Goal: Task Accomplishment & Management: Complete application form

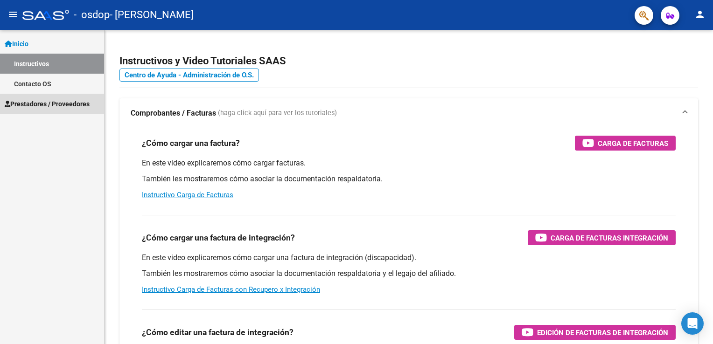
click at [81, 105] on span "Prestadores / Proveedores" at bounding box center [47, 104] width 85 height 10
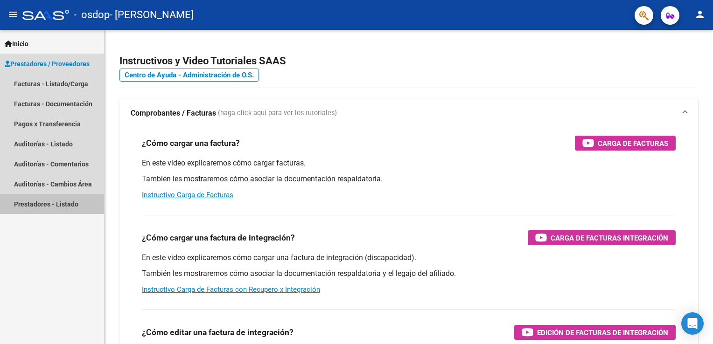
click at [63, 204] on link "Prestadores - Listado" at bounding box center [52, 204] width 104 height 20
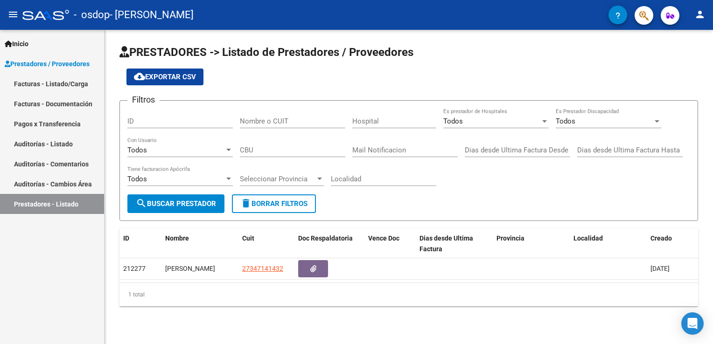
click at [67, 83] on link "Facturas - Listado/Carga" at bounding box center [52, 84] width 104 height 20
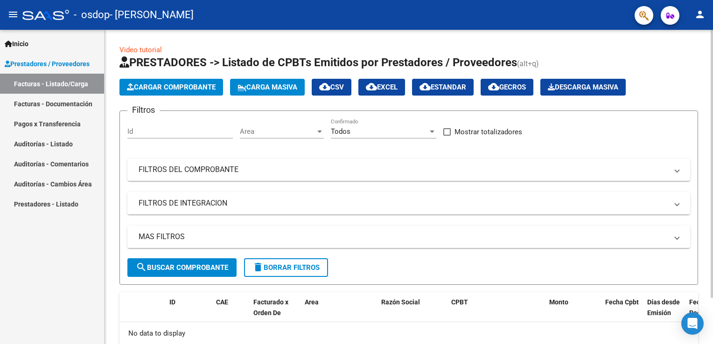
click at [175, 90] on span "Cargar Comprobante" at bounding box center [171, 87] width 89 height 8
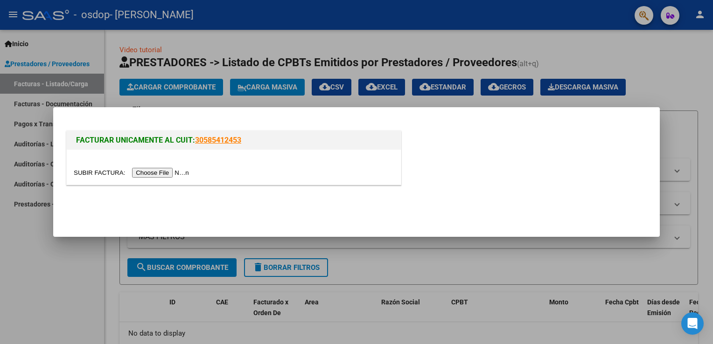
click at [155, 170] on input "file" at bounding box center [133, 173] width 118 height 10
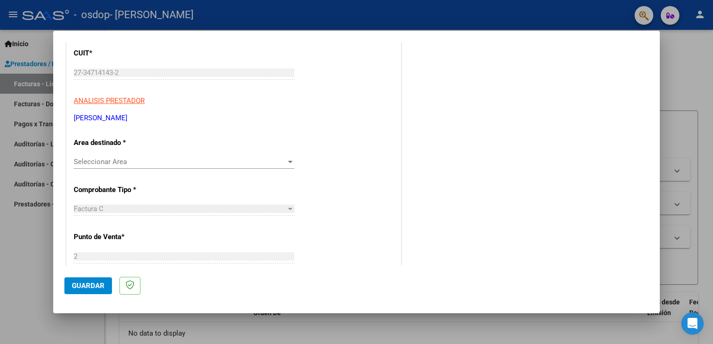
scroll to position [140, 0]
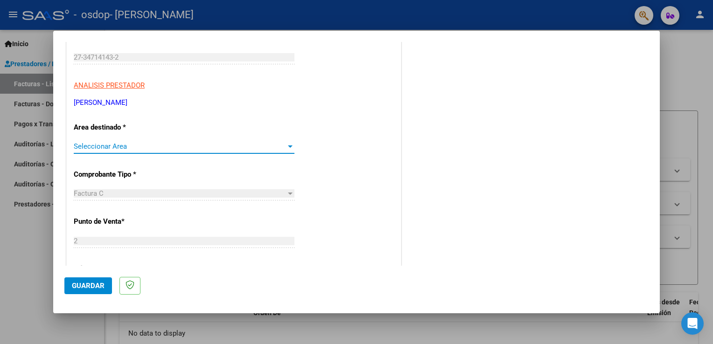
click at [152, 143] on span "Seleccionar Area" at bounding box center [180, 146] width 212 height 8
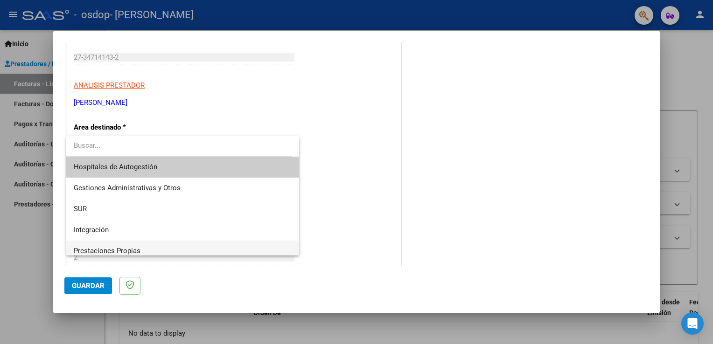
scroll to position [0, 0]
click at [105, 231] on span "Integración" at bounding box center [91, 230] width 35 height 8
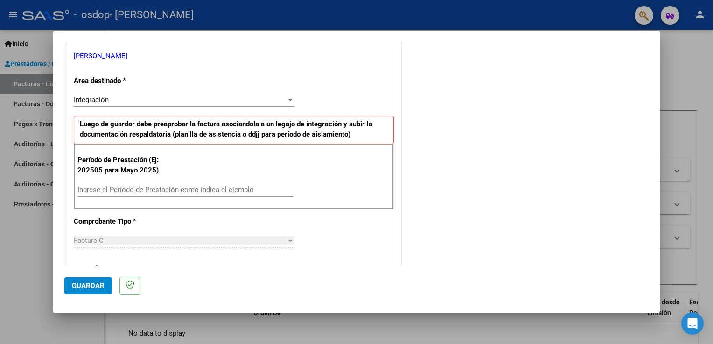
scroll to position [233, 0]
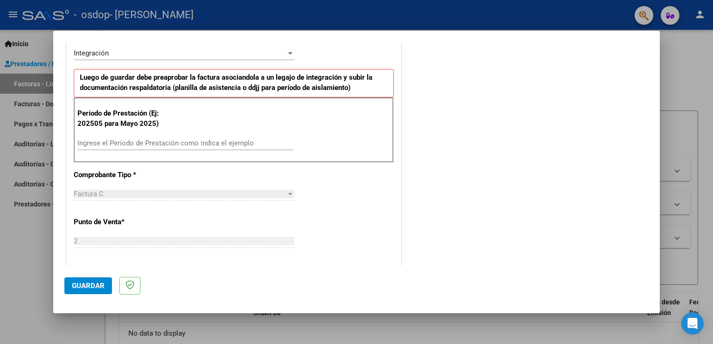
click at [147, 137] on div "Ingrese el Período de Prestación como indica el ejemplo" at bounding box center [184, 143] width 215 height 14
click at [145, 143] on input "Ingrese el Período de Prestación como indica el ejemplo" at bounding box center [184, 143] width 215 height 8
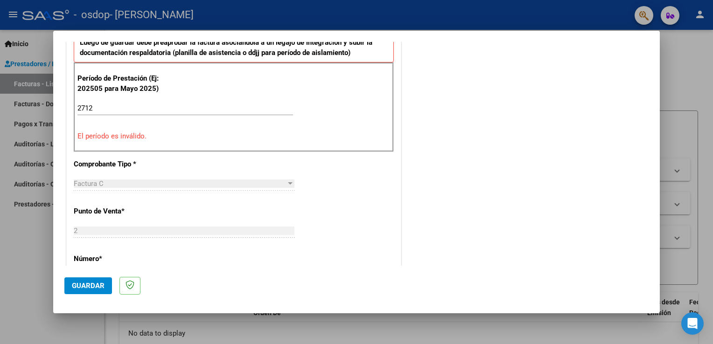
scroll to position [280, 0]
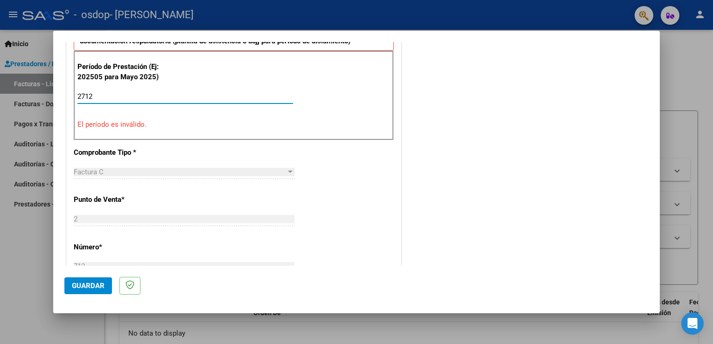
drag, startPoint x: 109, startPoint y: 98, endPoint x: -2, endPoint y: 101, distance: 110.6
click at [0, 101] on html "menu - osdop - [PERSON_NAME] person Inicio Instructivos Contacto OS Prestadores…" at bounding box center [356, 172] width 713 height 344
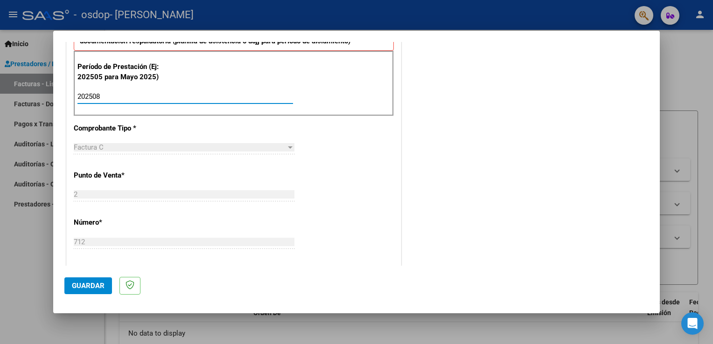
type input "202508"
click at [89, 146] on span "Factura C" at bounding box center [89, 147] width 30 height 8
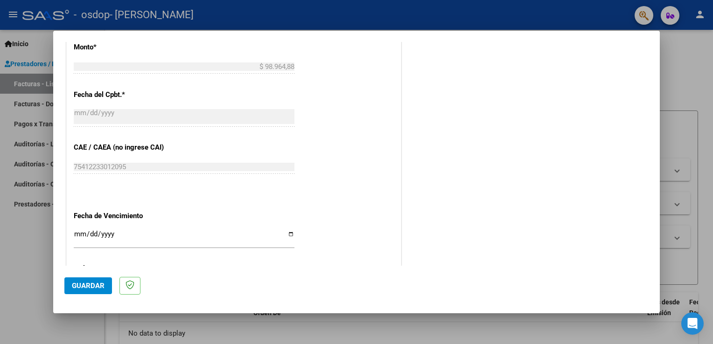
scroll to position [595, 0]
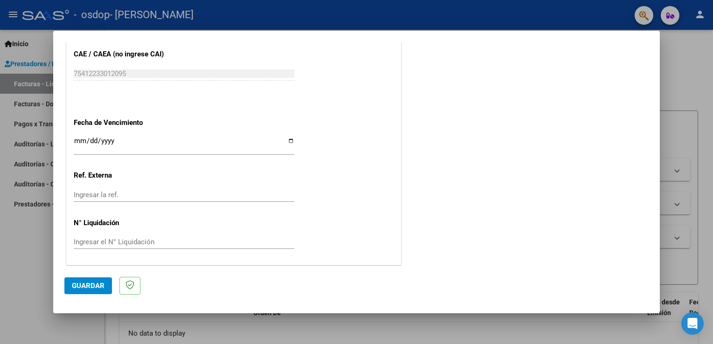
click at [90, 284] on span "Guardar" at bounding box center [88, 286] width 33 height 8
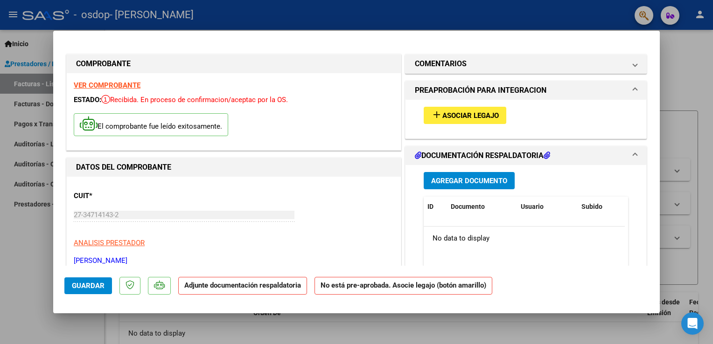
scroll to position [0, 0]
click at [467, 112] on span "Asociar Legajo" at bounding box center [470, 115] width 56 height 8
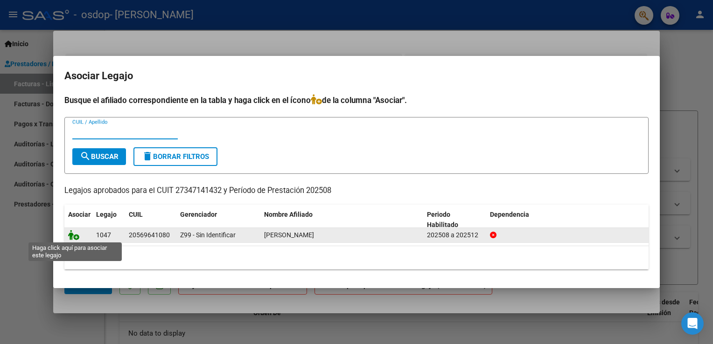
click at [73, 234] on icon at bounding box center [73, 235] width 11 height 10
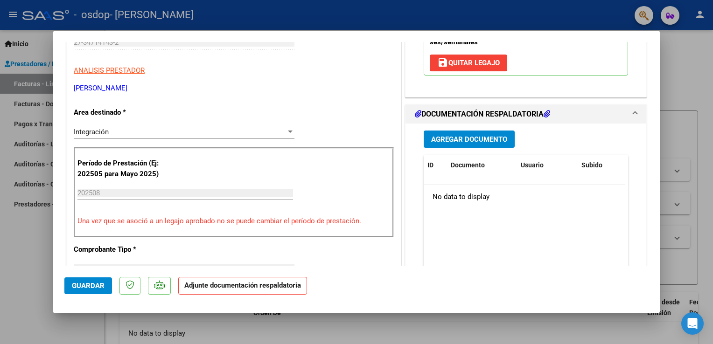
scroll to position [187, 0]
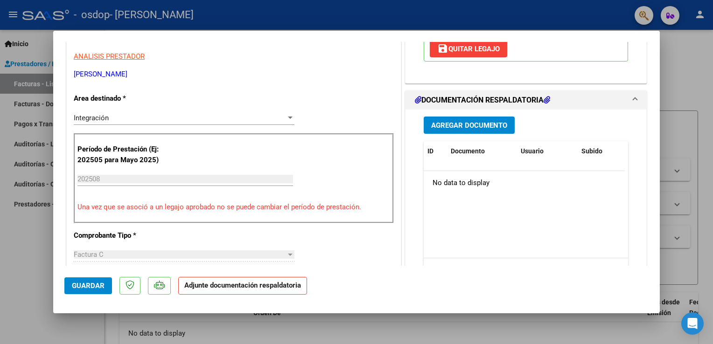
click at [492, 125] on span "Agregar Documento" at bounding box center [469, 125] width 76 height 8
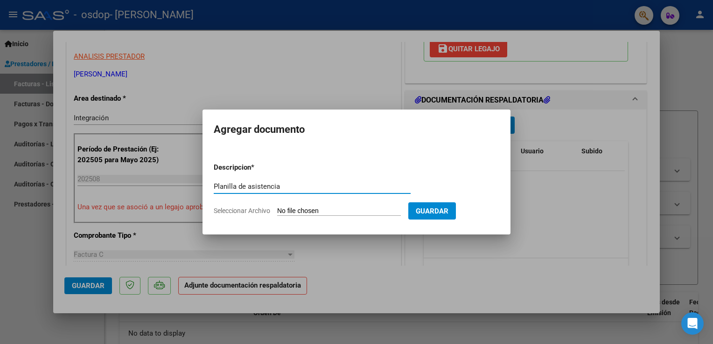
type input "Planilla de asistencia"
click at [298, 212] on input "Seleccionar Archivo" at bounding box center [339, 211] width 124 height 9
type input "C:\fakepath\CamScanner [DATE] 08.47.pdf"
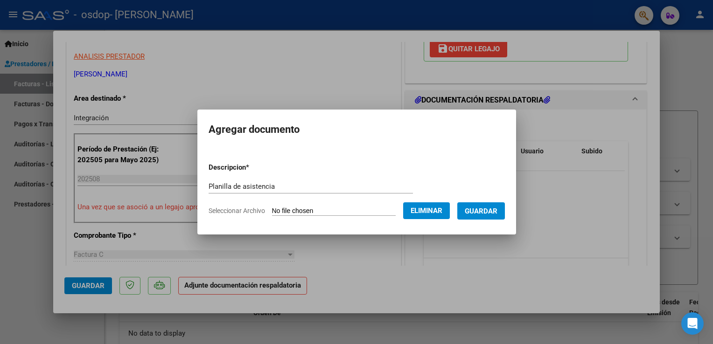
click at [479, 208] on span "Guardar" at bounding box center [480, 211] width 33 height 8
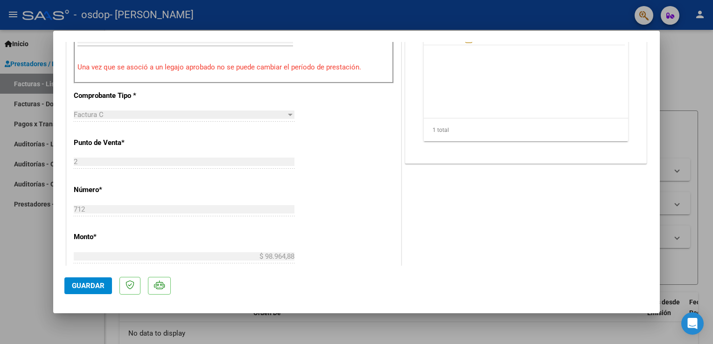
scroll to position [466, 0]
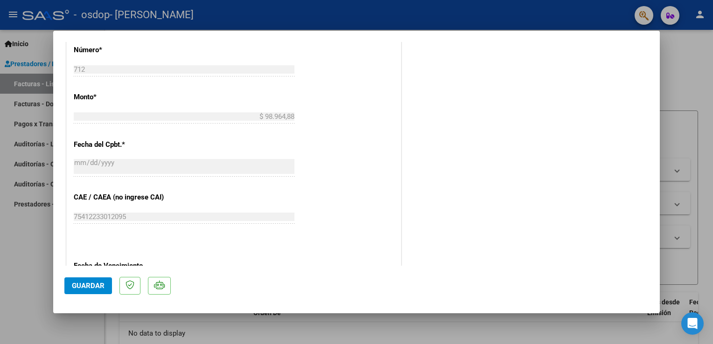
click at [89, 283] on span "Guardar" at bounding box center [88, 286] width 33 height 8
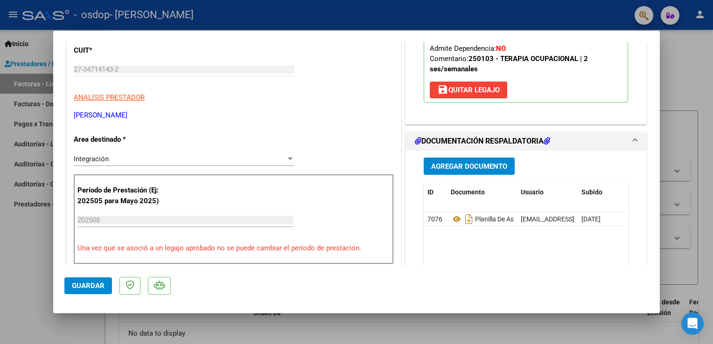
scroll to position [144, 0]
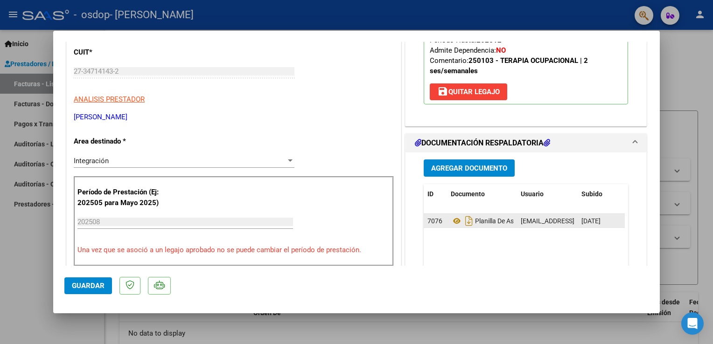
click at [510, 220] on datatable-body-cell "Planilla De Asistencia" at bounding box center [482, 221] width 70 height 14
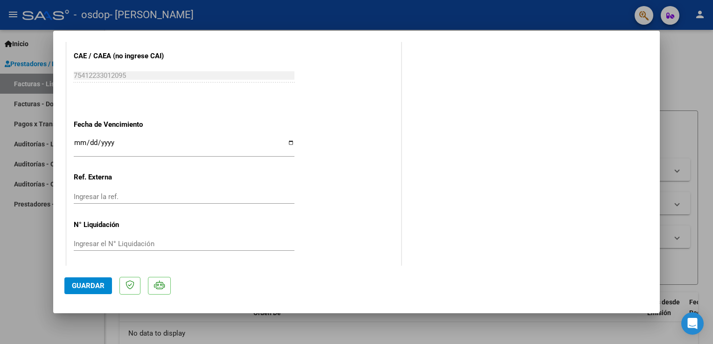
scroll to position [610, 0]
click at [93, 289] on span "Guardar" at bounding box center [88, 286] width 33 height 8
click at [287, 140] on input "Ingresar la fecha" at bounding box center [184, 144] width 221 height 15
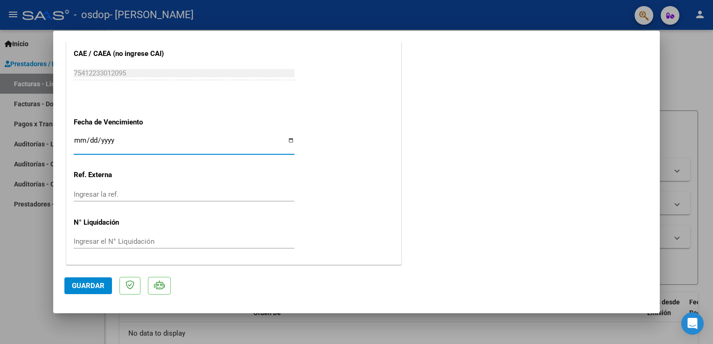
click at [287, 140] on input "Ingresar la fecha" at bounding box center [184, 144] width 221 height 15
click at [93, 286] on span "Guardar" at bounding box center [88, 286] width 33 height 8
click at [153, 16] on div at bounding box center [356, 172] width 713 height 344
type input "$ 0,00"
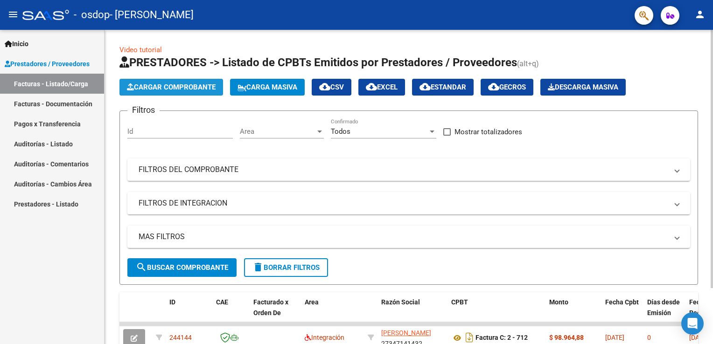
click at [191, 86] on span "Cargar Comprobante" at bounding box center [171, 87] width 89 height 8
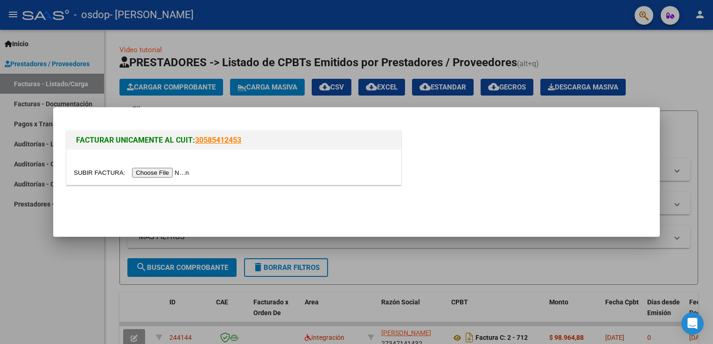
click at [156, 174] on input "file" at bounding box center [133, 173] width 118 height 10
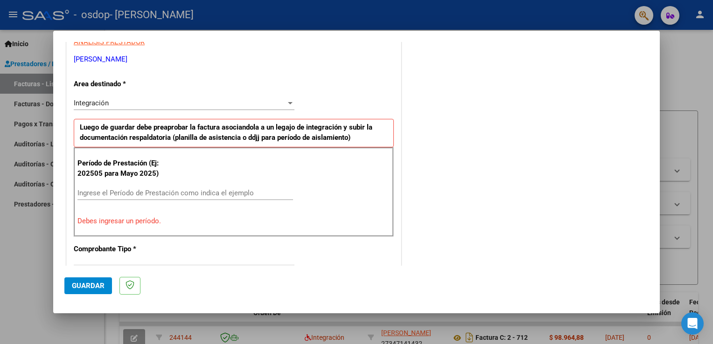
scroll to position [187, 0]
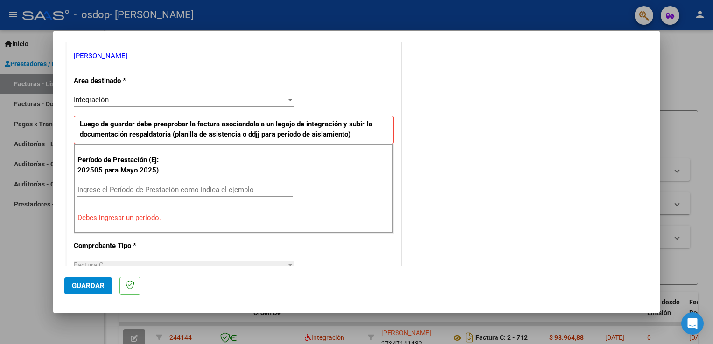
click at [184, 192] on input "Ingrese el Período de Prestación como indica el ejemplo" at bounding box center [184, 190] width 215 height 8
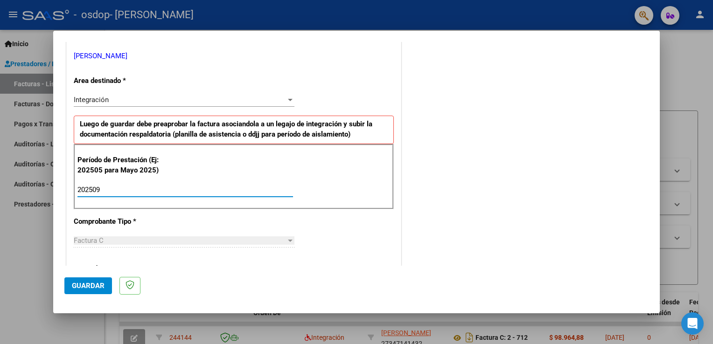
type input "202509"
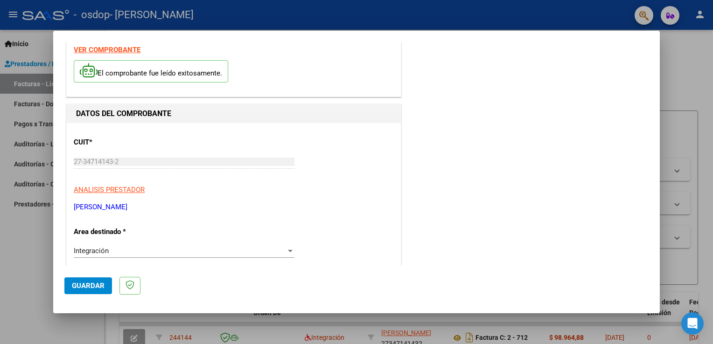
scroll to position [0, 0]
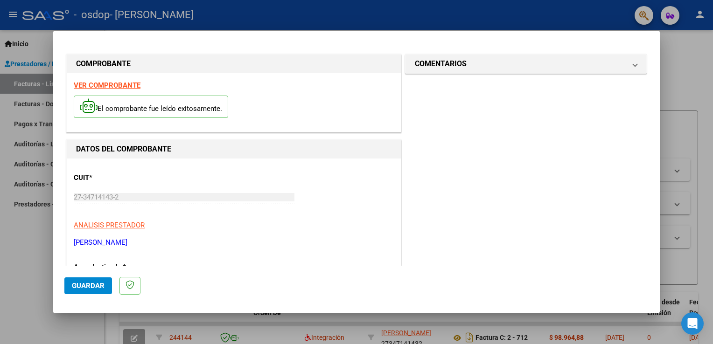
click at [85, 290] on span "Guardar" at bounding box center [88, 286] width 33 height 8
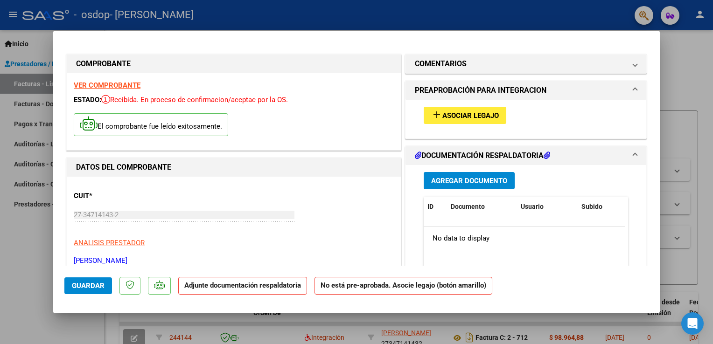
click at [447, 119] on span "Asociar Legajo" at bounding box center [470, 115] width 56 height 8
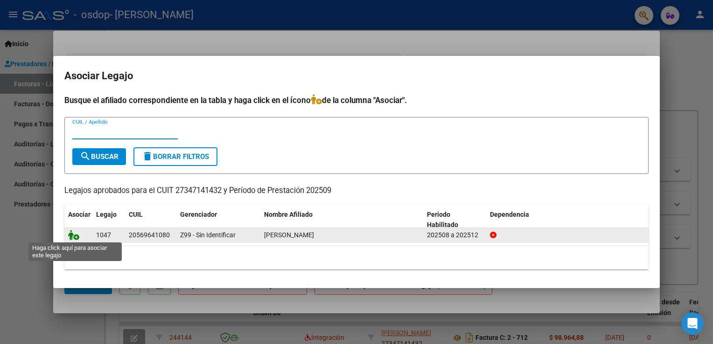
click at [74, 237] on icon at bounding box center [73, 235] width 11 height 10
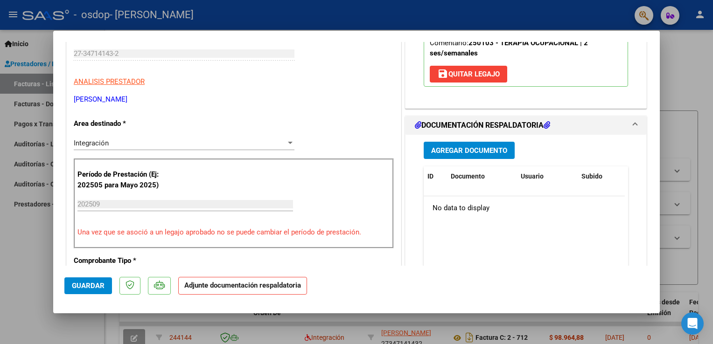
scroll to position [187, 0]
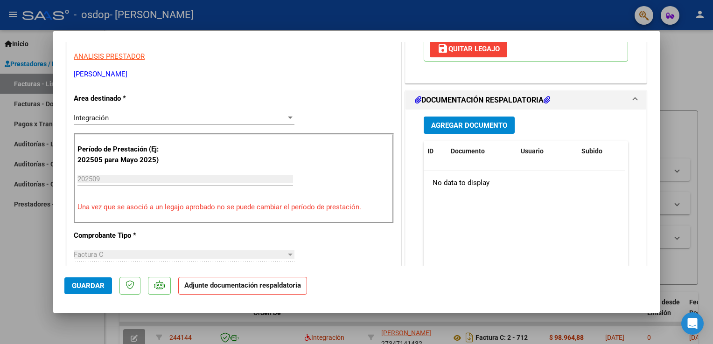
click at [483, 131] on button "Agregar Documento" at bounding box center [468, 125] width 91 height 17
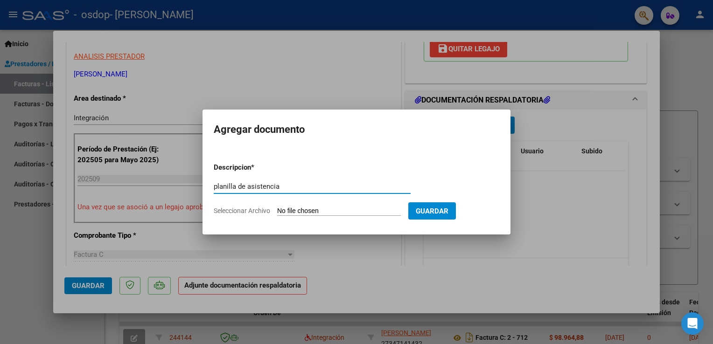
type input "planilla de asistencia"
click at [420, 209] on span "Guardar" at bounding box center [431, 211] width 33 height 8
click at [364, 216] on form "Descripcion * planilla de asistencia Escriba aquí una descripcion Seleccionar A…" at bounding box center [356, 189] width 285 height 68
click at [303, 212] on input "Seleccionar Archivo" at bounding box center [339, 211] width 124 height 9
type input "C:\fakepath\cariundi sept.pdf"
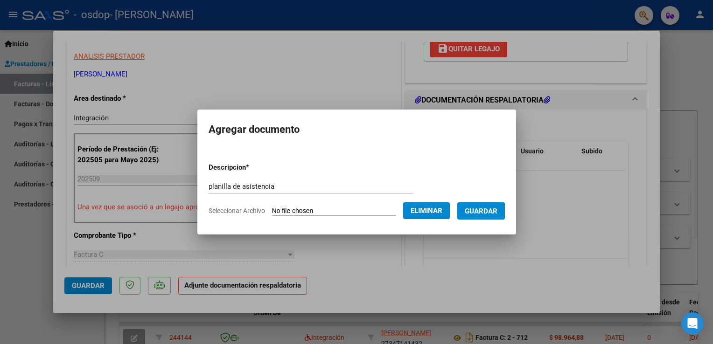
click at [494, 210] on span "Guardar" at bounding box center [480, 211] width 33 height 8
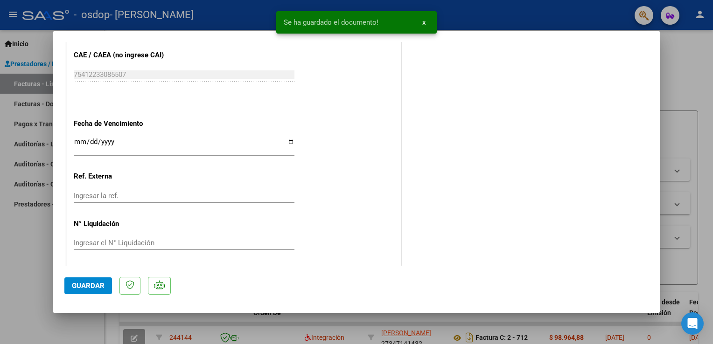
scroll to position [610, 0]
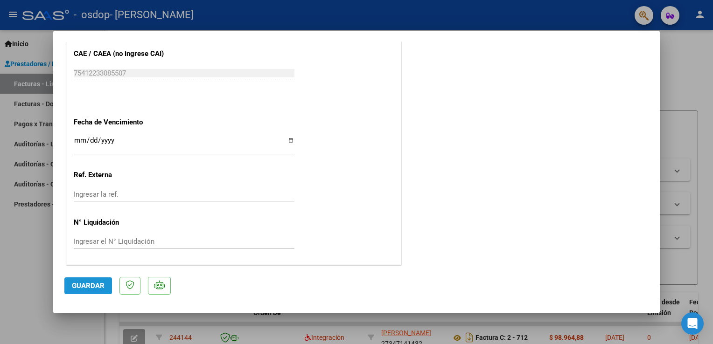
click at [83, 286] on span "Guardar" at bounding box center [88, 286] width 33 height 8
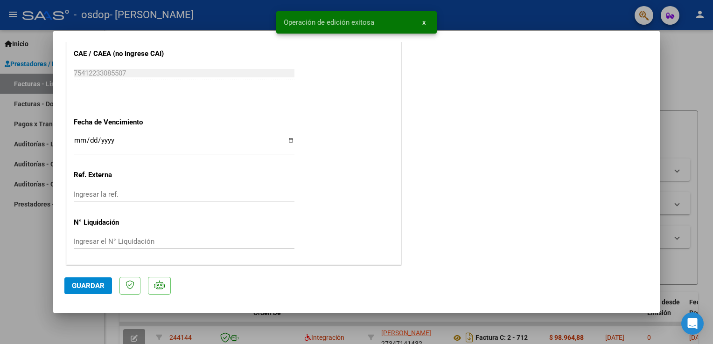
click at [217, 14] on div at bounding box center [356, 172] width 713 height 344
type input "$ 0,00"
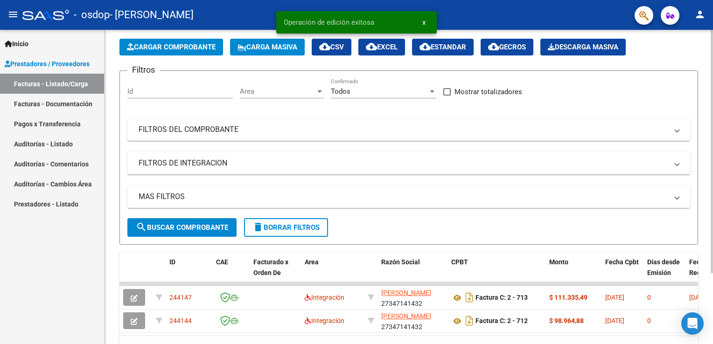
scroll to position [91, 0]
